Goal: Transaction & Acquisition: Obtain resource

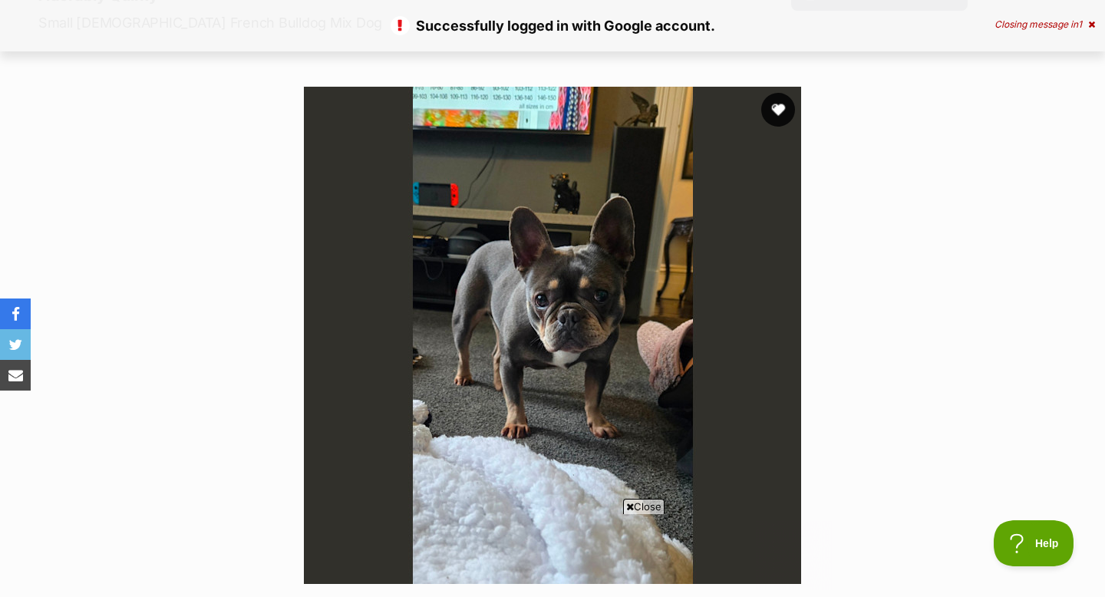
click at [771, 107] on button "favourite" at bounding box center [778, 110] width 34 height 34
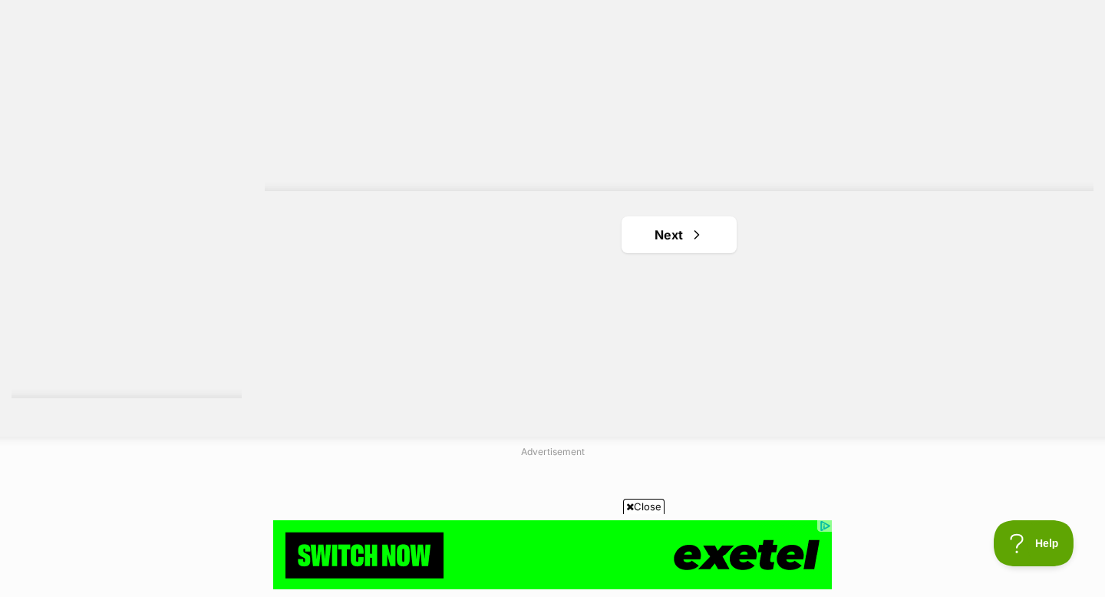
scroll to position [2824, 0]
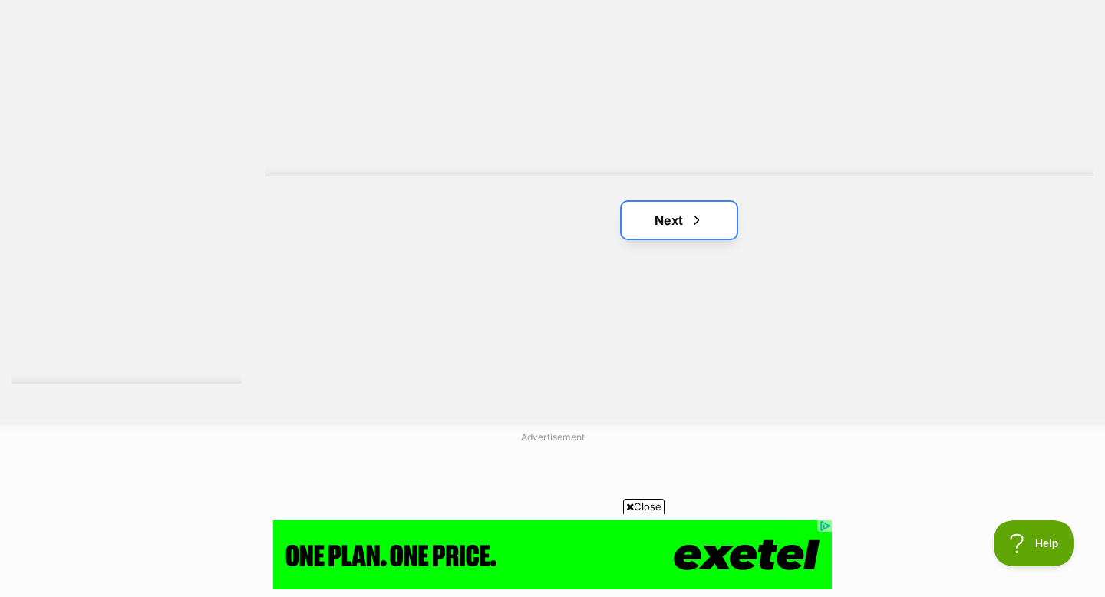
click at [638, 213] on link "Next" at bounding box center [679, 220] width 115 height 37
